Goal: Transaction & Acquisition: Purchase product/service

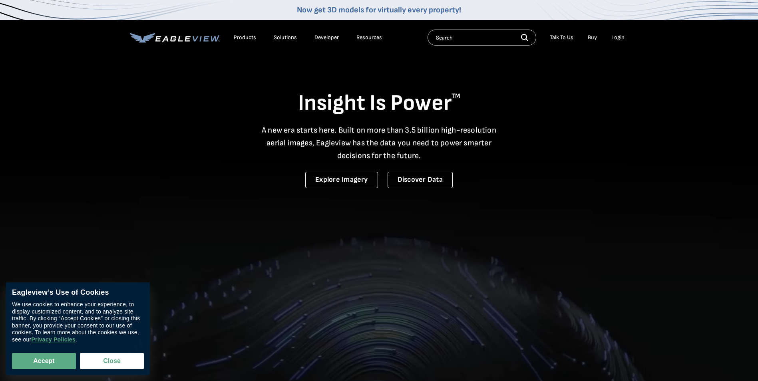
drag, startPoint x: 763, startPoint y: 1, endPoint x: 574, endPoint y: 59, distance: 198.4
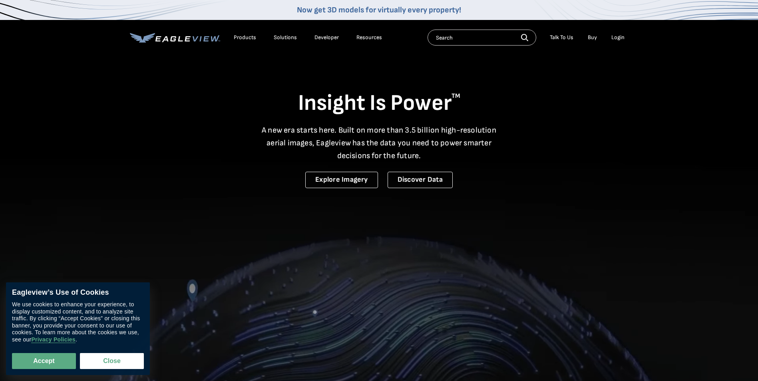
click at [573, 59] on div "Insight Is Power TM A new era starts here. Built on more than 3.5 billion high-…" at bounding box center [379, 121] width 499 height 134
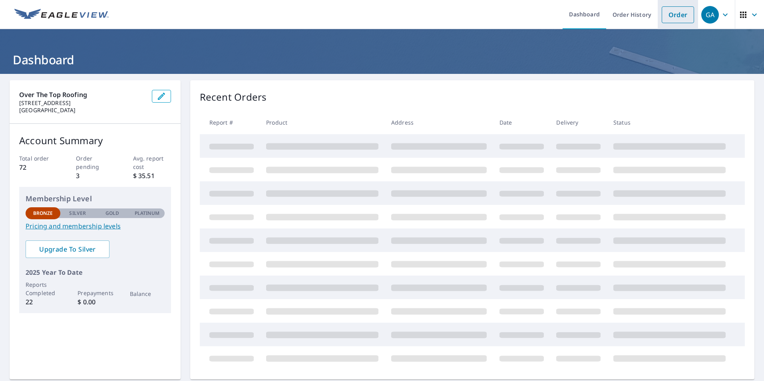
click at [666, 16] on link "Order" at bounding box center [678, 14] width 32 height 17
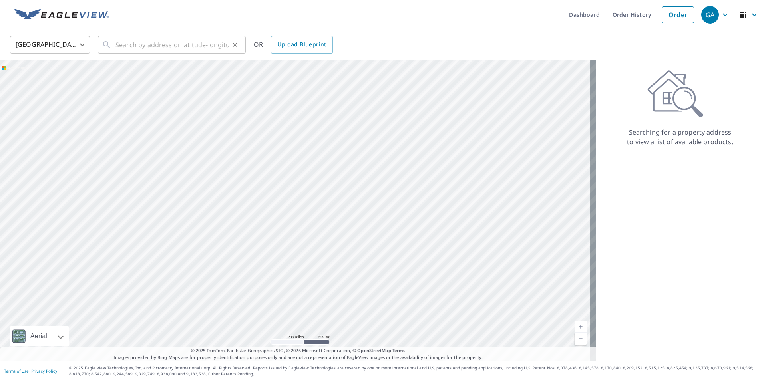
click at [114, 45] on div "​" at bounding box center [172, 45] width 148 height 18
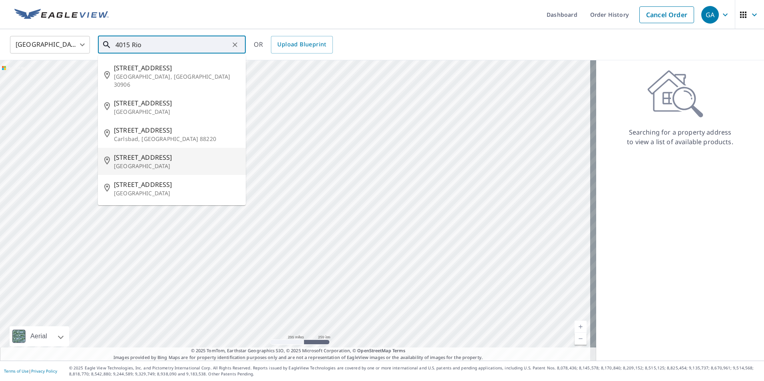
click at [154, 153] on span "[STREET_ADDRESS]" at bounding box center [176, 158] width 125 height 10
type input "[STREET_ADDRESS]"
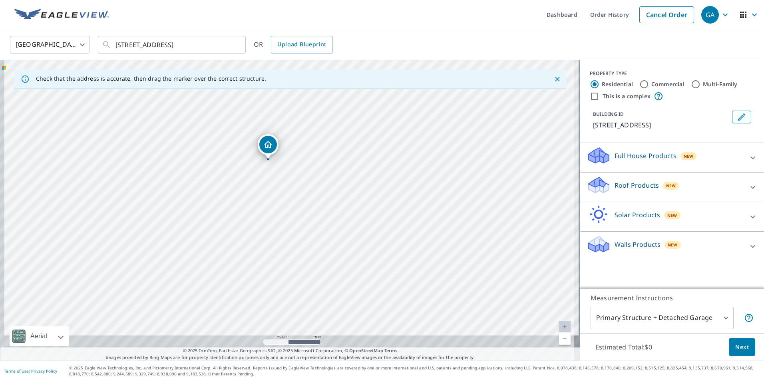
drag, startPoint x: 287, startPoint y: 195, endPoint x: 314, endPoint y: 65, distance: 132.2
click at [314, 65] on div "[STREET_ADDRESS]" at bounding box center [290, 210] width 580 height 300
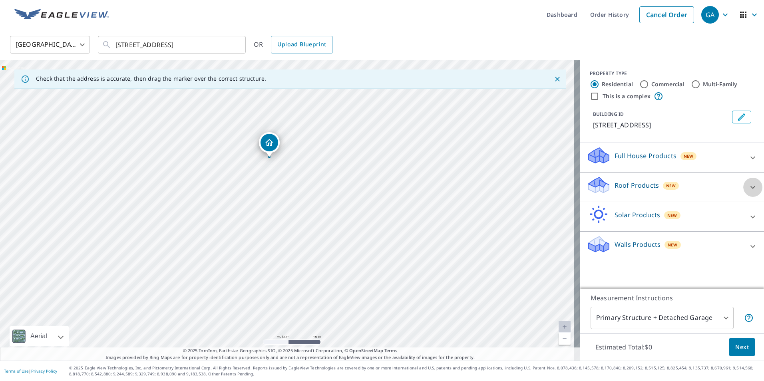
click at [748, 191] on icon at bounding box center [753, 188] width 10 height 10
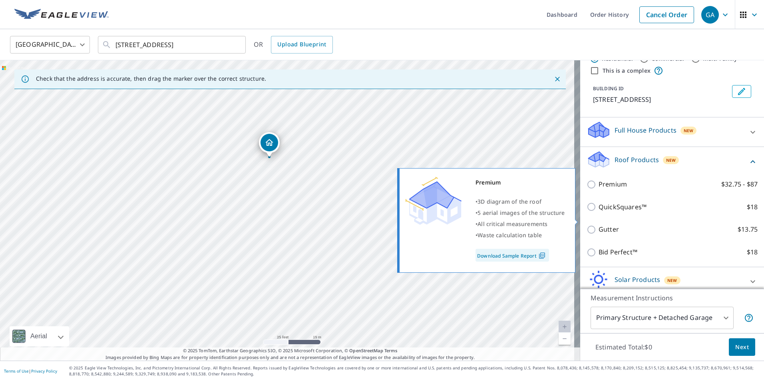
scroll to position [40, 0]
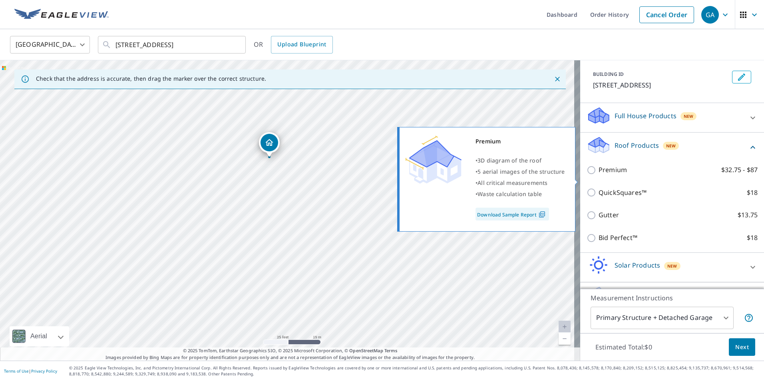
click at [697, 175] on label "Premium $32.75 - $87" at bounding box center [677, 170] width 159 height 10
click at [598, 175] on input "Premium $32.75 - $87" at bounding box center [592, 170] width 12 height 10
checkbox input "true"
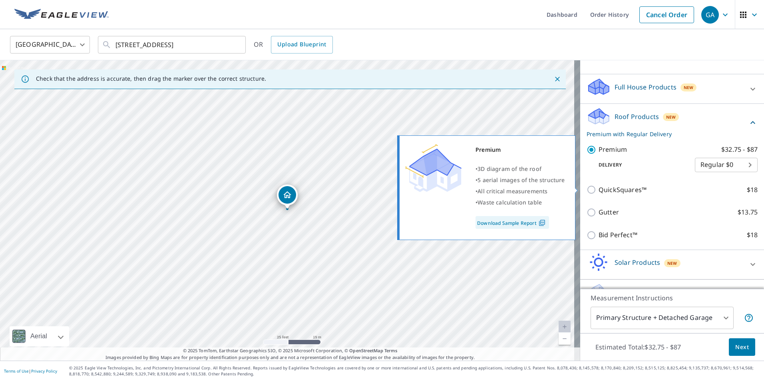
scroll to position [99, 0]
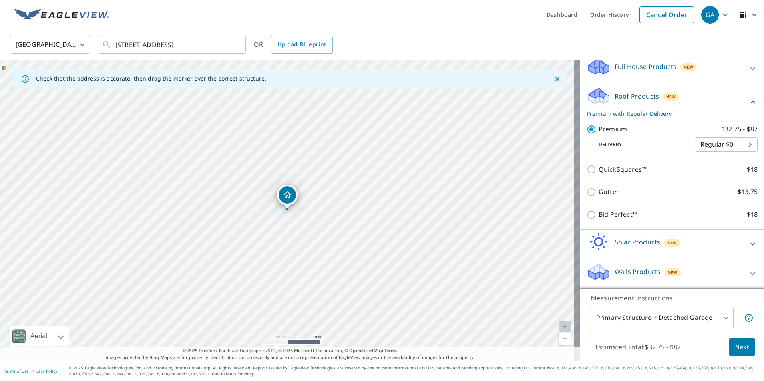
click at [737, 349] on span "Next" at bounding box center [742, 347] width 14 height 10
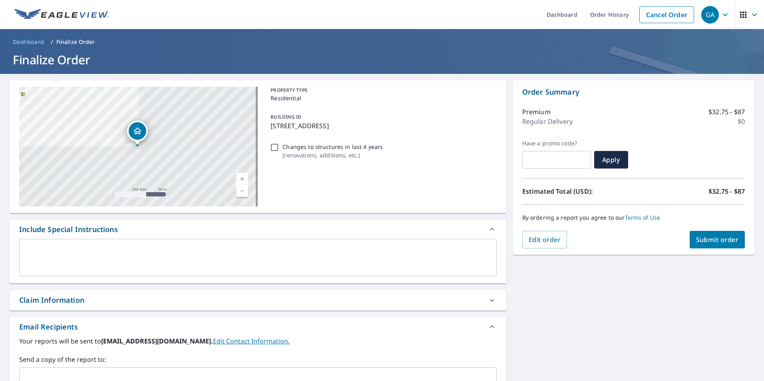
click at [701, 243] on span "Submit order" at bounding box center [717, 239] width 43 height 9
